Goal: Task Accomplishment & Management: Complete application form

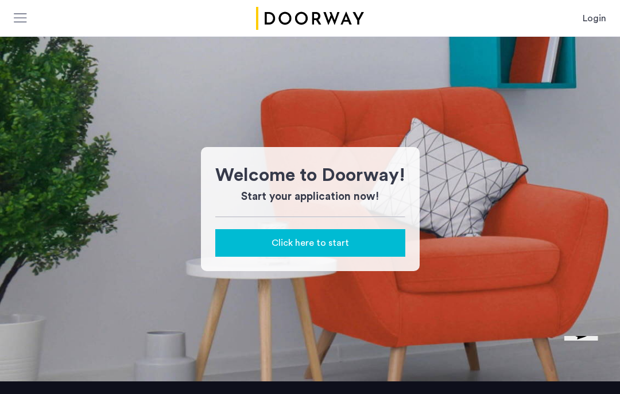
click at [590, 14] on link "Login" at bounding box center [594, 18] width 24 height 14
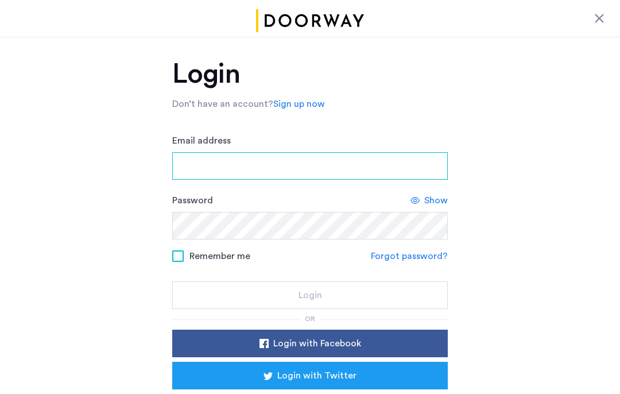
click at [404, 170] on input "Email address" at bounding box center [309, 166] width 275 height 28
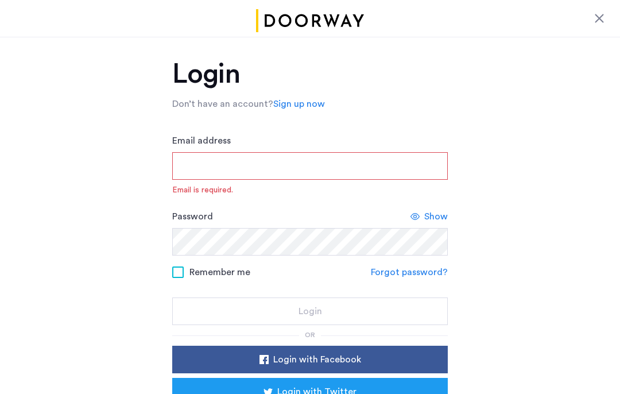
type input "**********"
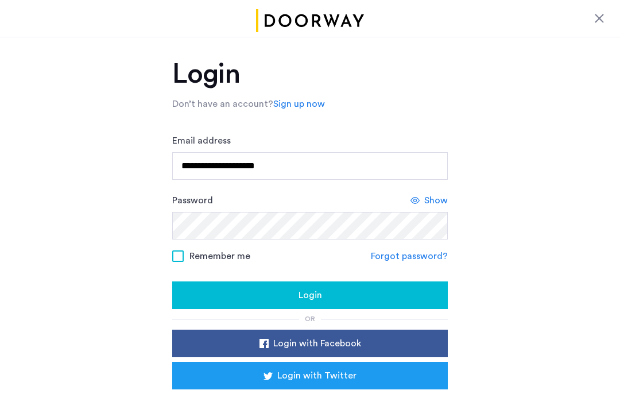
click at [437, 294] on div "Login" at bounding box center [309, 295] width 257 height 14
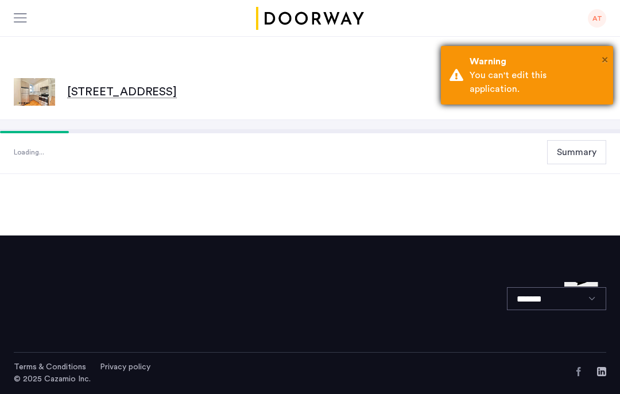
click at [606, 56] on span "×" at bounding box center [604, 59] width 6 height 11
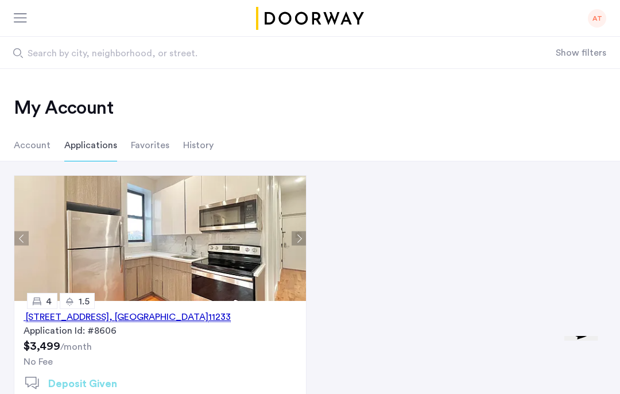
click at [35, 161] on li "Account" at bounding box center [32, 145] width 37 height 32
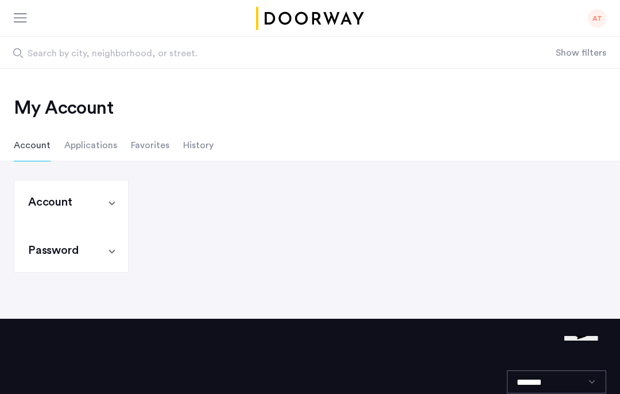
click at [106, 194] on span "Account" at bounding box center [68, 202] width 81 height 16
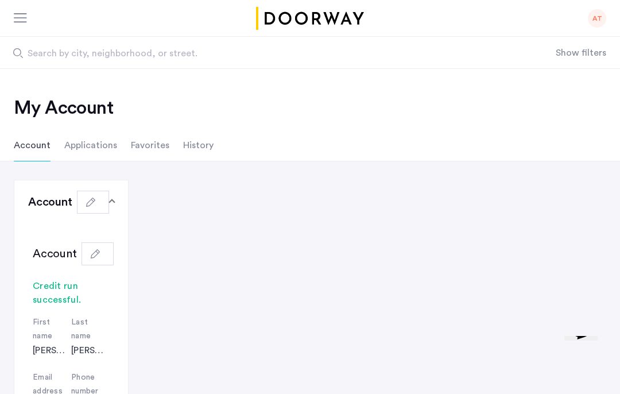
click at [595, 19] on div "AT" at bounding box center [596, 18] width 18 height 18
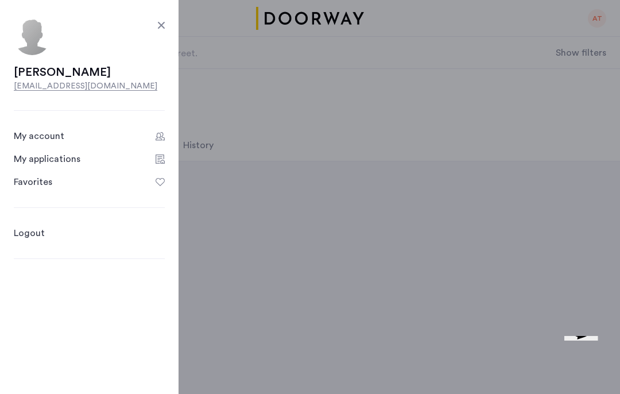
click at [88, 162] on link "My applications" at bounding box center [89, 159] width 151 height 14
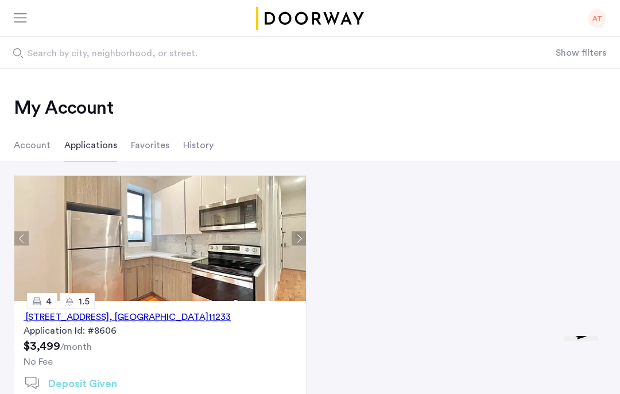
click at [217, 315] on div "1671 Lincoln Place, Unit 4A, Brooklyn , NY 11233" at bounding box center [127, 317] width 207 height 14
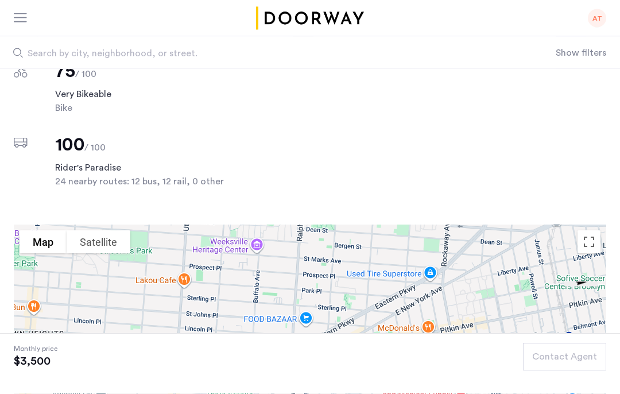
scroll to position [1003, 0]
click at [600, 22] on div "AT" at bounding box center [596, 18] width 18 height 18
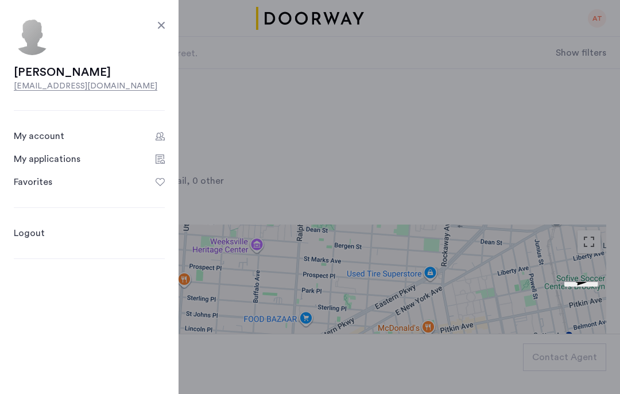
click at [67, 131] on link "My account" at bounding box center [89, 136] width 151 height 14
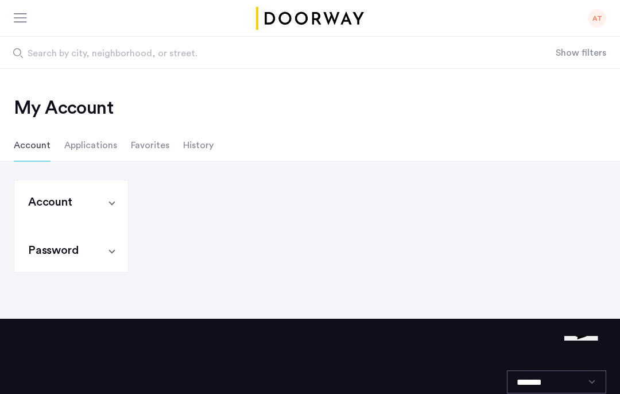
click at [298, 38] on input "Search by city, neighborhood, or street." at bounding box center [277, 53] width 555 height 32
click at [308, 44] on input "Search by city, neighborhood, or street." at bounding box center [277, 53] width 555 height 32
click at [17, 26] on div at bounding box center [24, 18] width 20 height 18
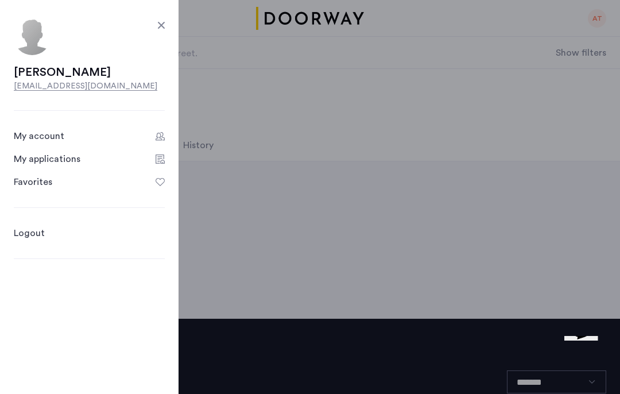
click at [58, 135] on div "My account" at bounding box center [39, 136] width 50 height 14
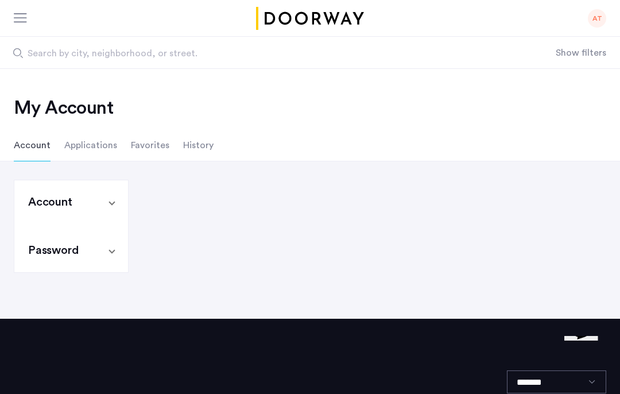
click at [599, 23] on div "AT" at bounding box center [596, 18] width 18 height 18
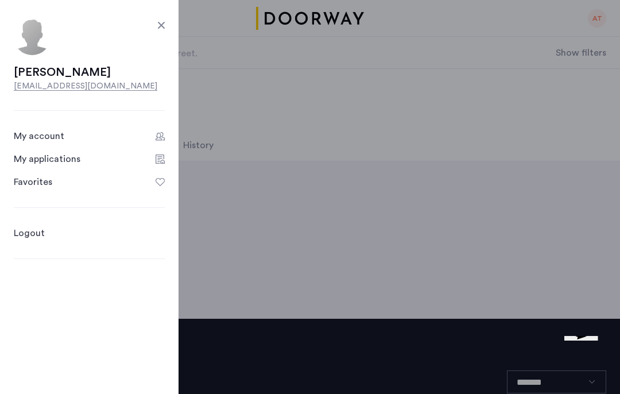
click at [92, 164] on link "My applications" at bounding box center [89, 159] width 151 height 14
